Goal: Entertainment & Leisure: Browse casually

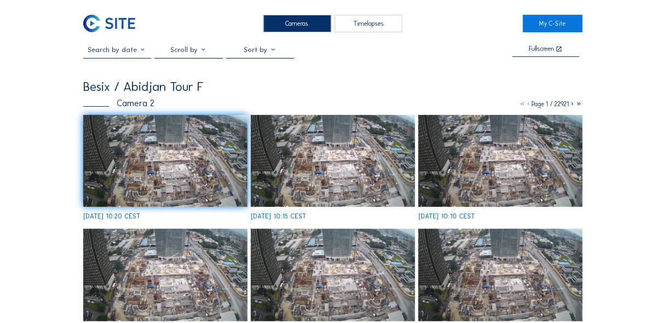
click at [197, 155] on img at bounding box center [165, 161] width 164 height 93
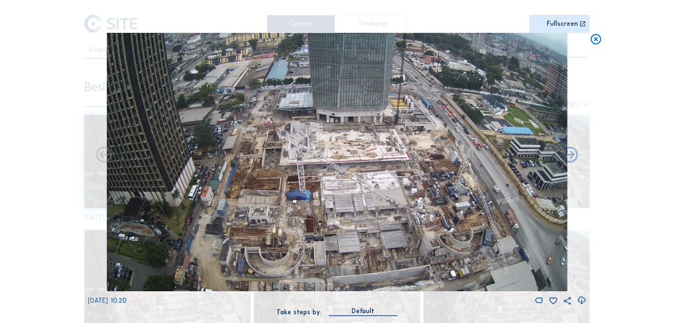
click at [597, 40] on icon at bounding box center [595, 39] width 13 height 13
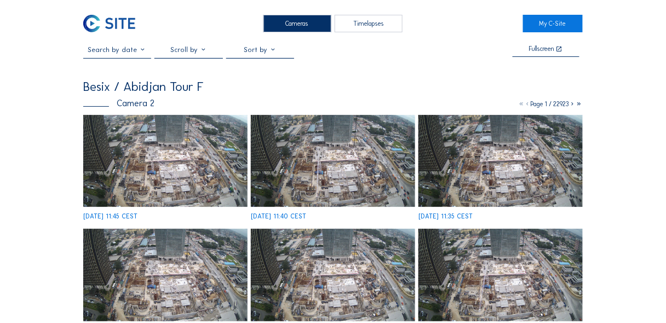
click at [168, 157] on img at bounding box center [165, 161] width 164 height 93
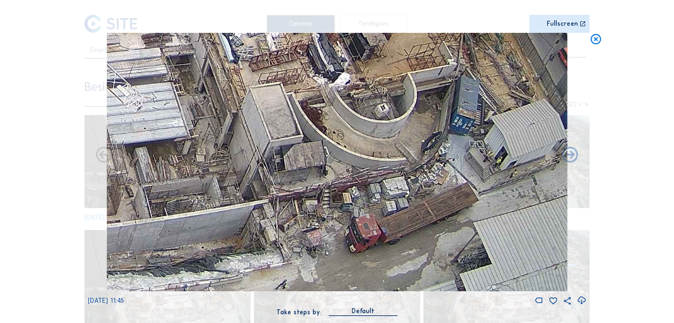
drag, startPoint x: 471, startPoint y: 230, endPoint x: 425, endPoint y: 158, distance: 84.8
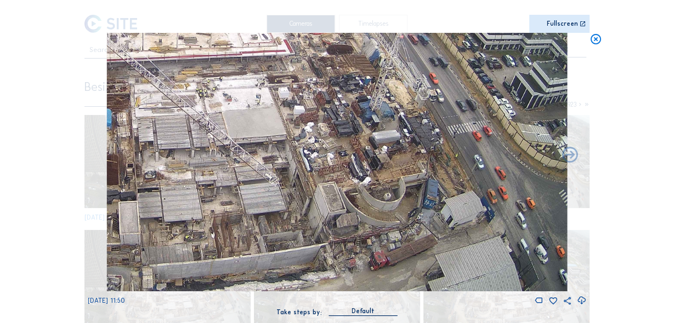
click at [595, 37] on icon at bounding box center [595, 39] width 13 height 13
